Goal: Task Accomplishment & Management: Manage account settings

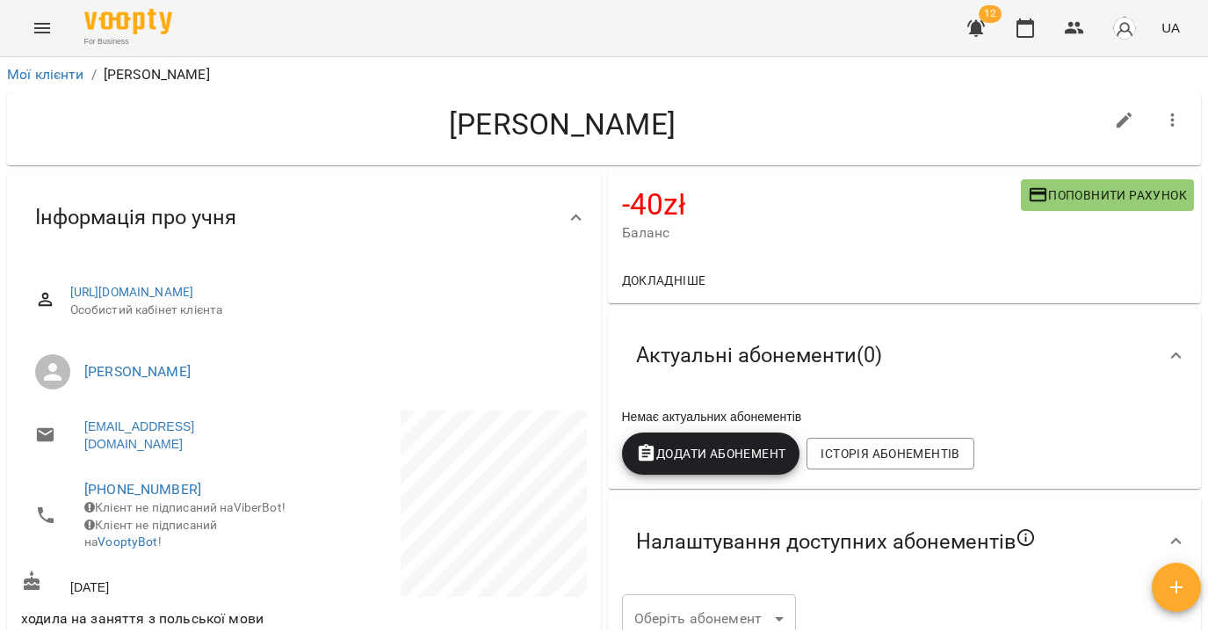
click at [43, 33] on icon "Menu" at bounding box center [42, 28] width 16 height 11
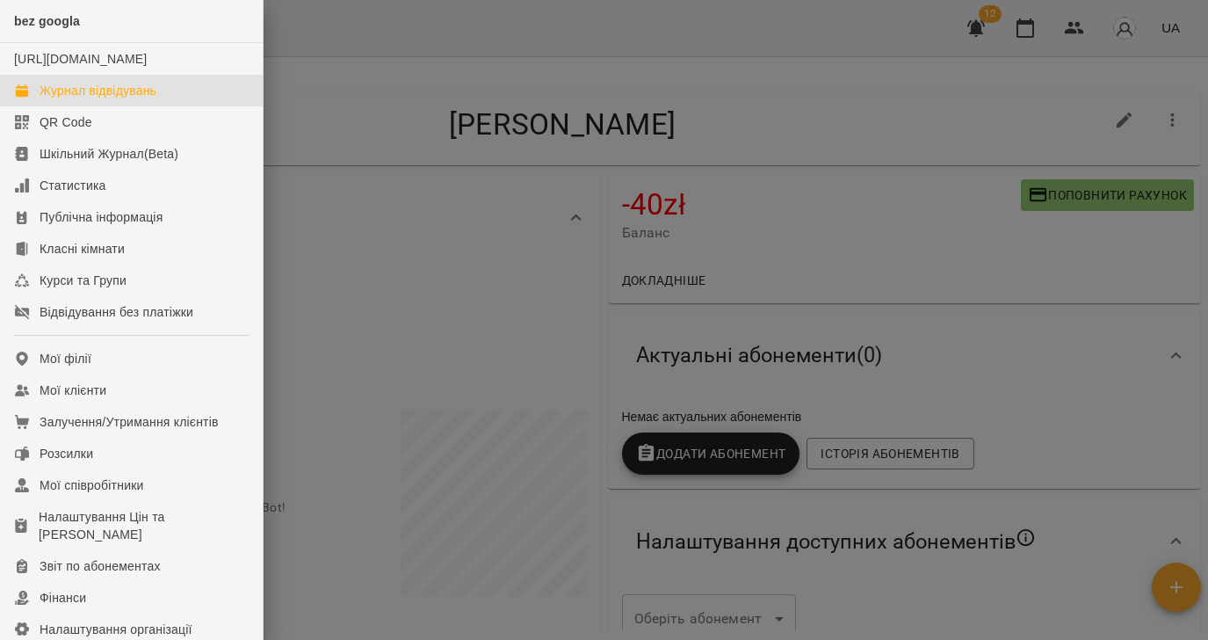
click at [46, 99] on div "Журнал відвідувань" at bounding box center [98, 91] width 117 height 18
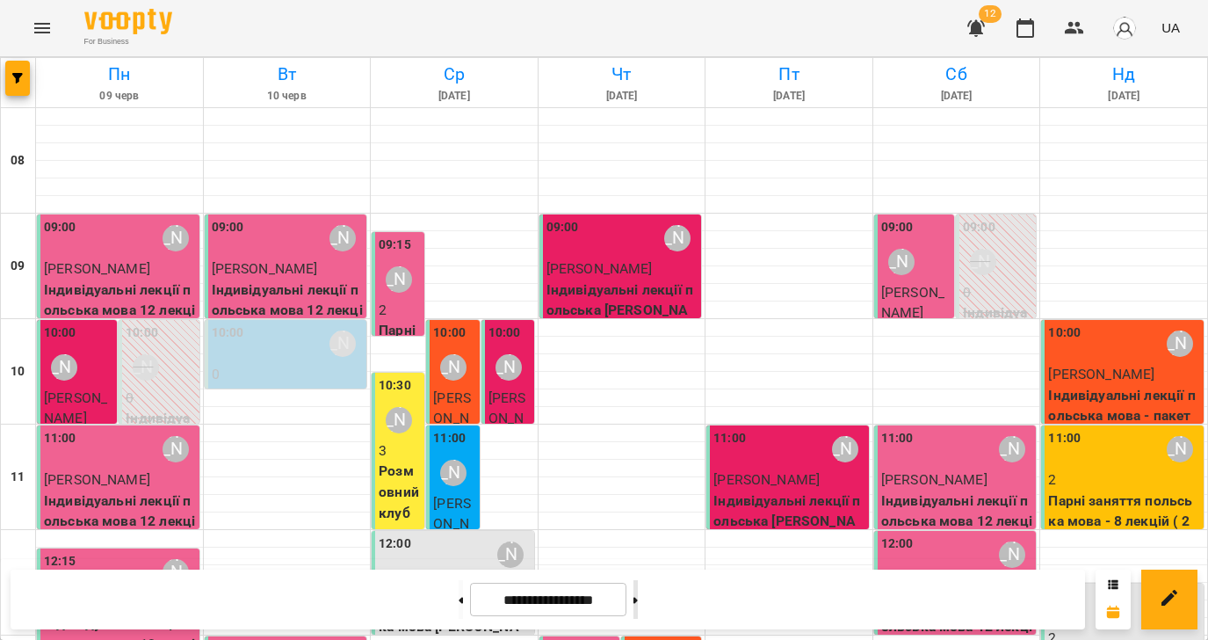
scroll to position [600, 0]
click at [638, 599] on button at bounding box center [635, 599] width 4 height 39
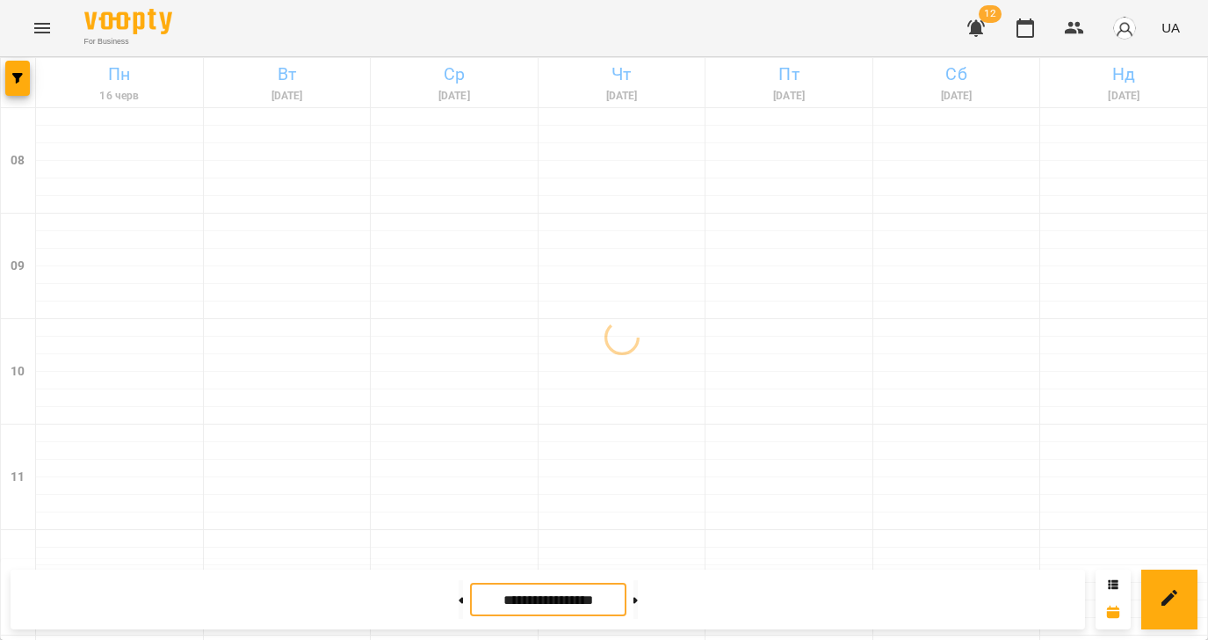
click at [590, 597] on input "**********" at bounding box center [548, 599] width 156 height 34
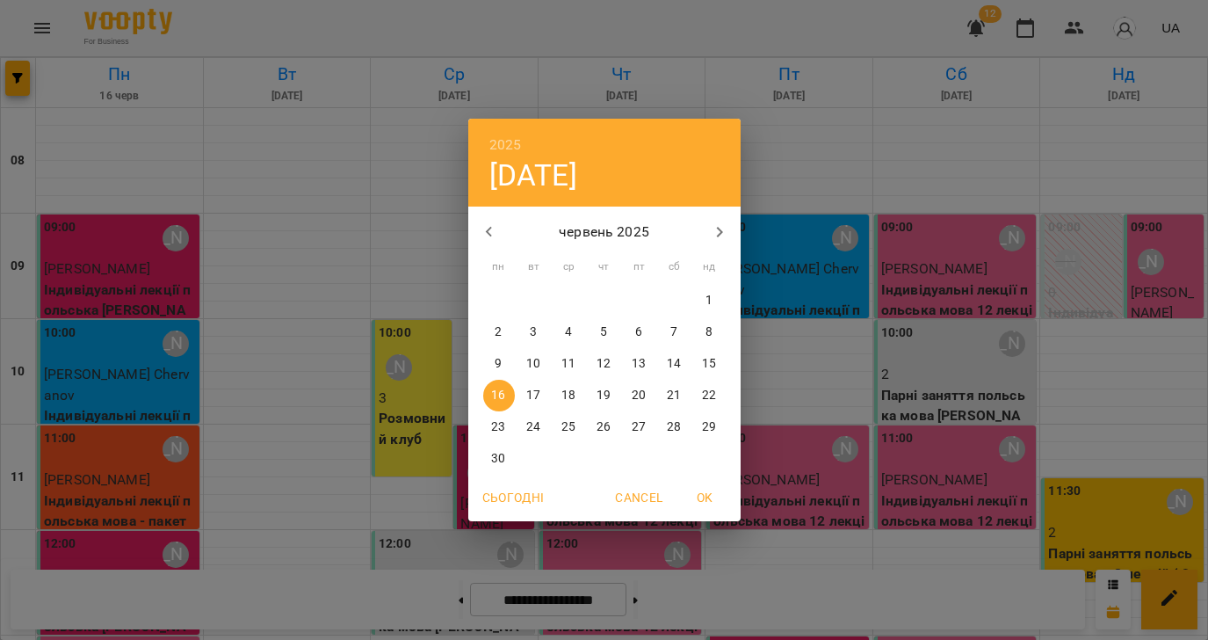
click at [719, 228] on icon "button" at bounding box center [719, 231] width 21 height 21
click at [571, 361] on p "13" at bounding box center [568, 364] width 14 height 18
type input "**********"
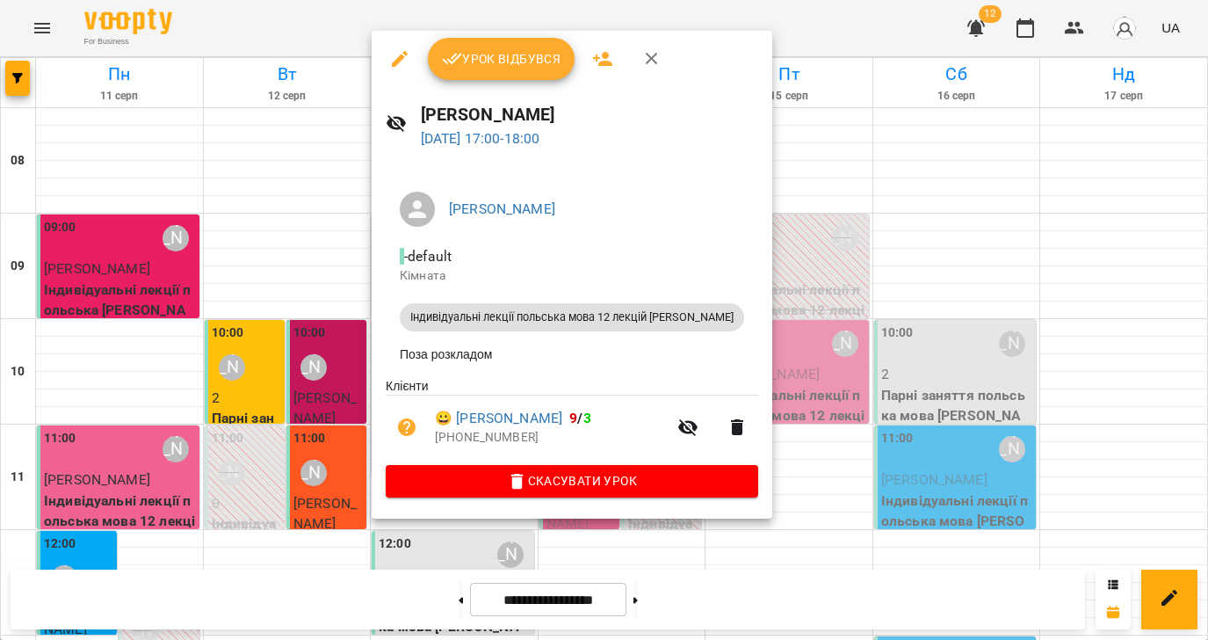
click at [511, 62] on span "Урок відбувся" at bounding box center [501, 58] width 119 height 21
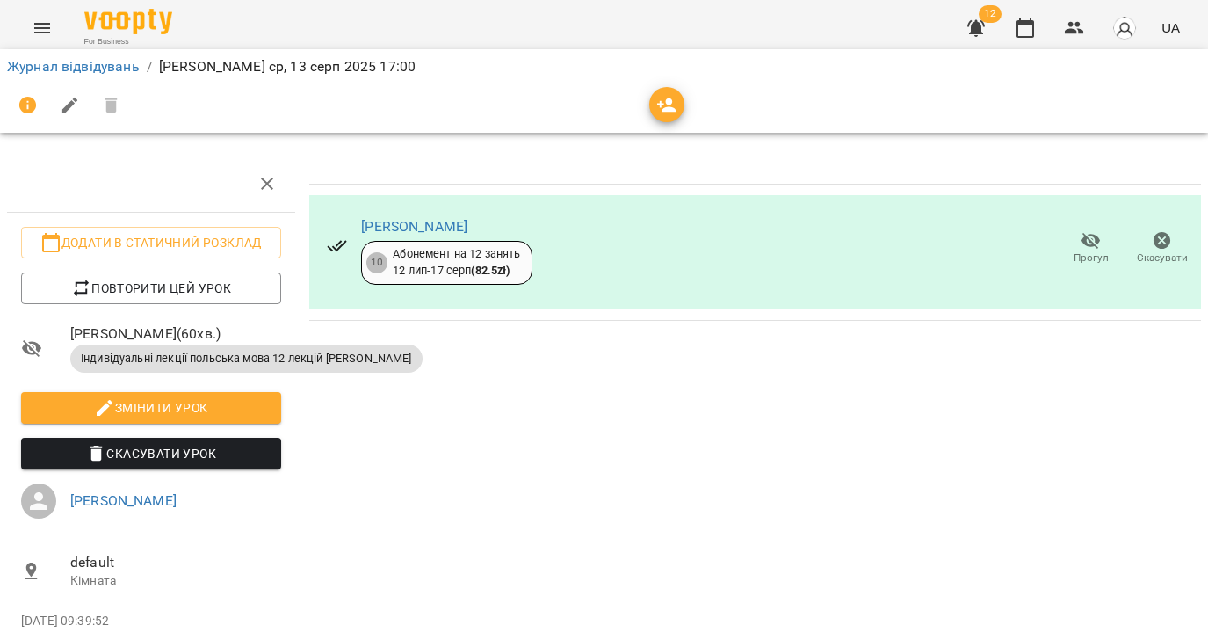
scroll to position [0, 7]
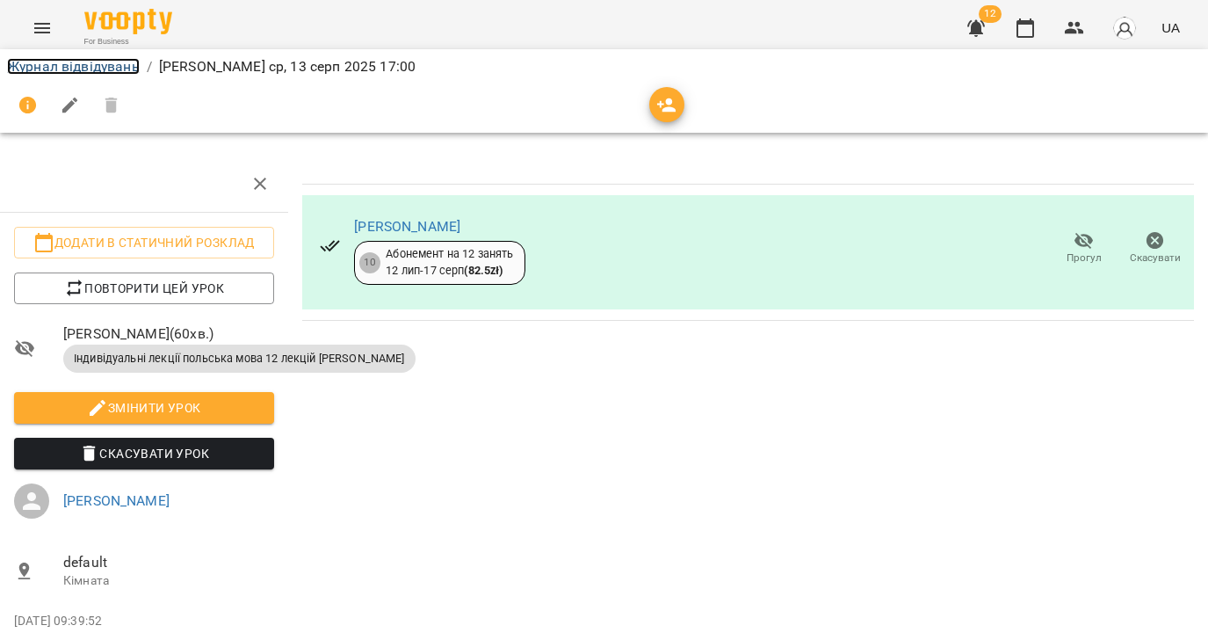
click at [96, 70] on link "Журнал відвідувань" at bounding box center [73, 66] width 133 height 17
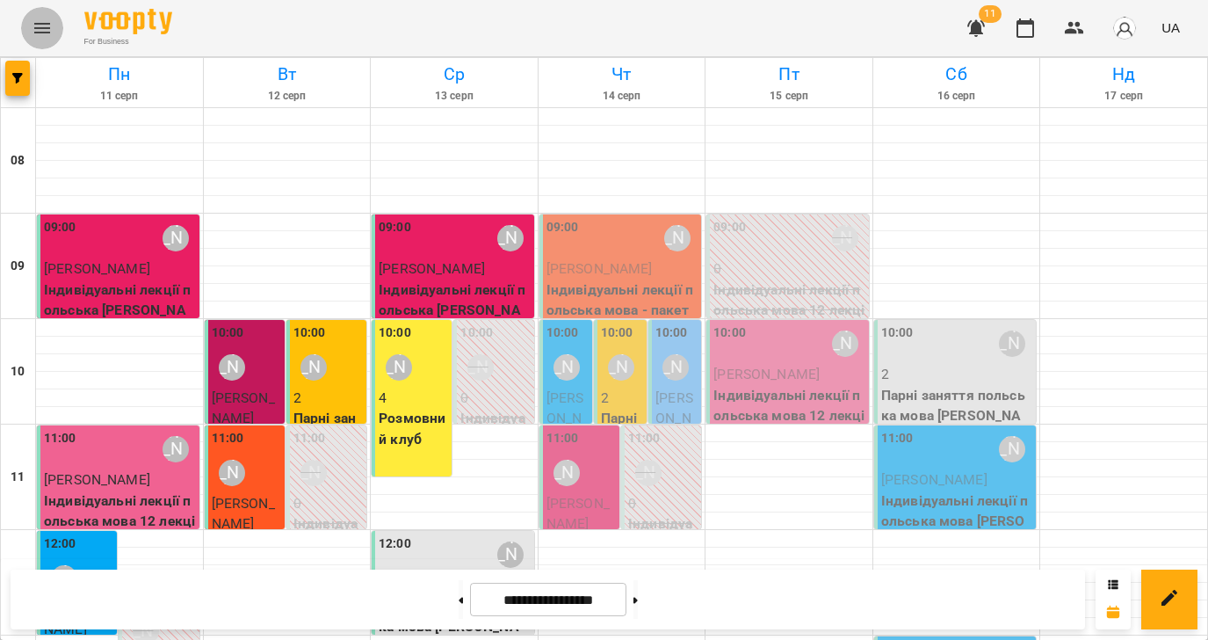
click at [45, 26] on icon "Menu" at bounding box center [42, 28] width 21 height 21
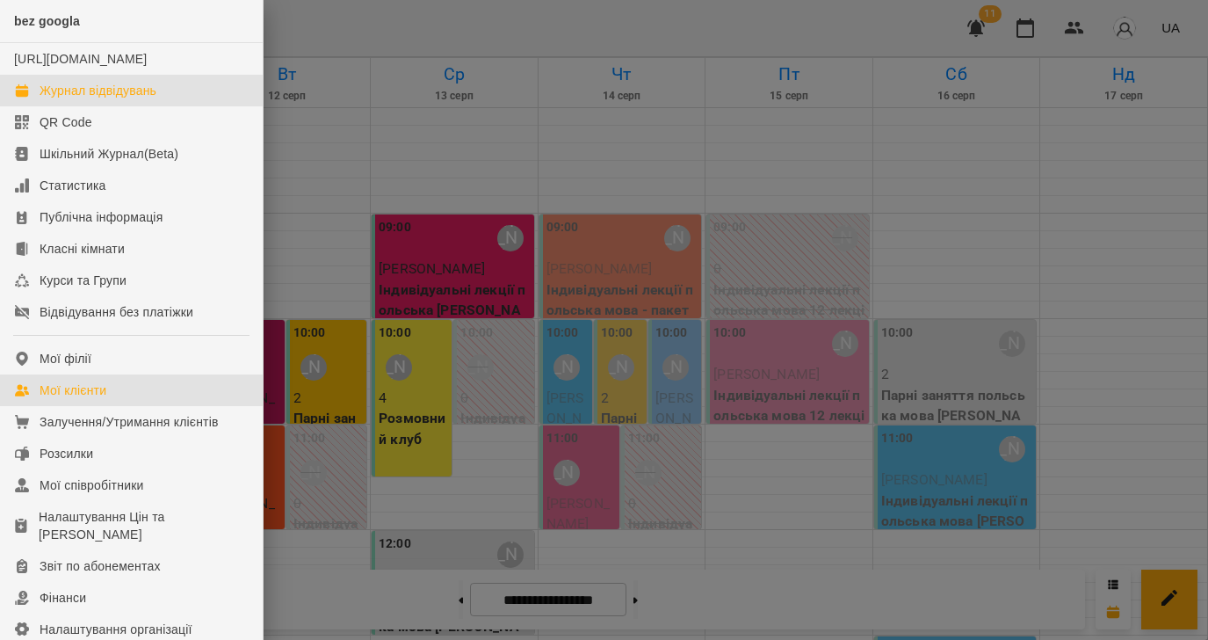
drag, startPoint x: 77, startPoint y: 404, endPoint x: 386, endPoint y: 426, distance: 309.1
click at [77, 399] on div "Мої клієнти" at bounding box center [73, 390] width 67 height 18
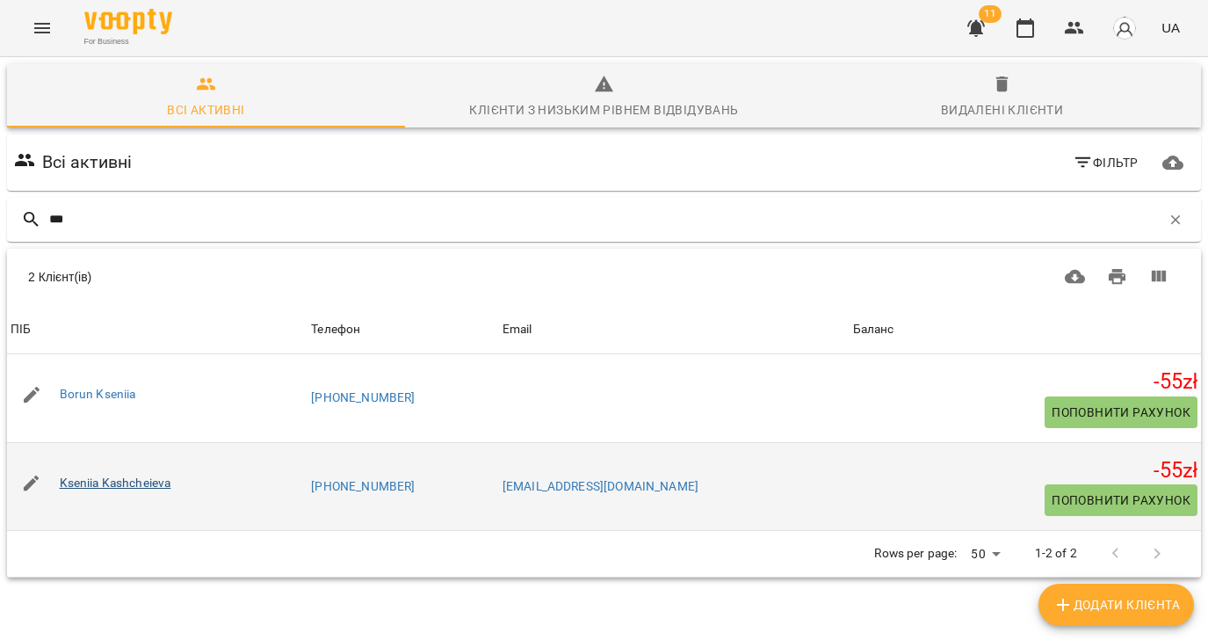
type input "***"
click at [114, 486] on link "Kseniia Kashcheieva" at bounding box center [116, 482] width 112 height 14
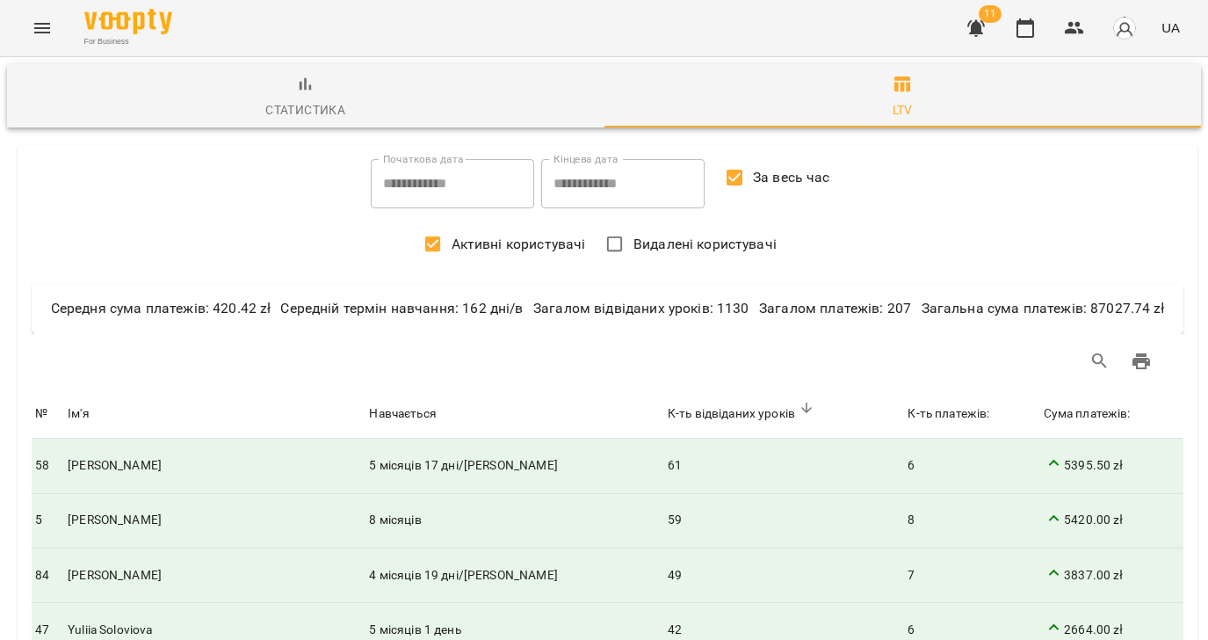
scroll to position [1514, 0]
